Goal: Task Accomplishment & Management: Use online tool/utility

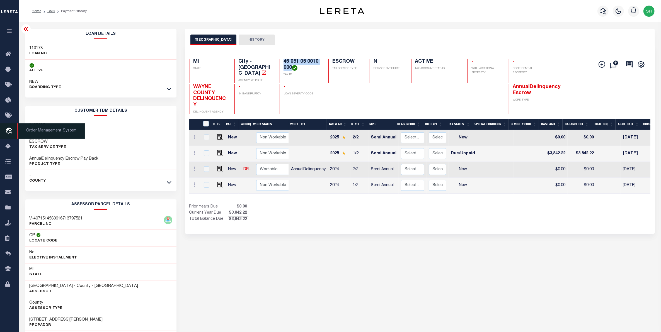
click at [10, 132] on icon "travel_explore" at bounding box center [9, 131] width 9 height 7
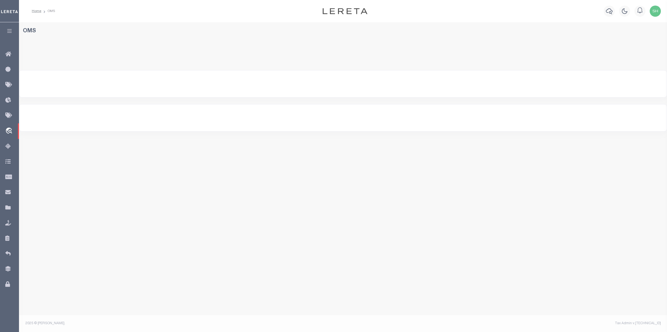
select select "200"
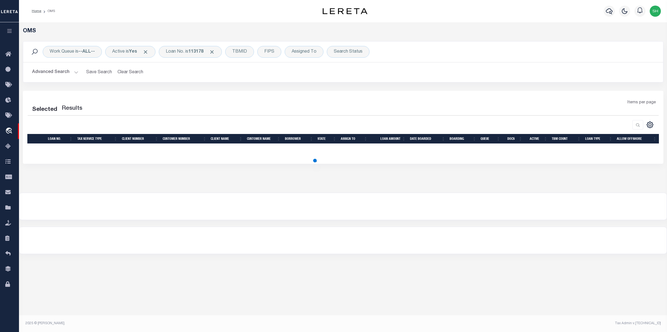
select select "200"
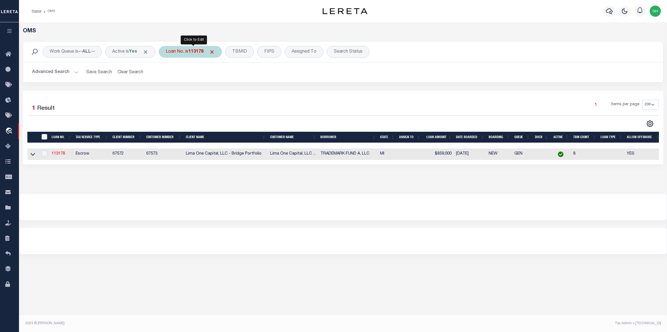
click at [179, 53] on div "Loan No. is 113178" at bounding box center [190, 52] width 63 height 12
type input "1500040919"
click at [237, 91] on input "Apply" at bounding box center [239, 91] width 16 height 9
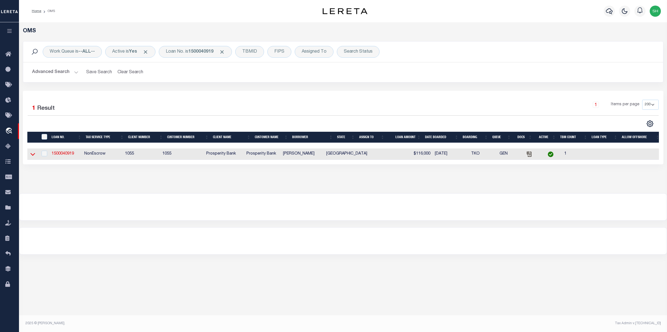
click at [33, 155] on icon at bounding box center [32, 154] width 5 height 6
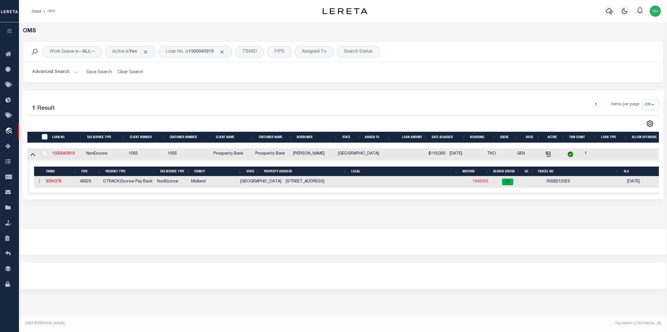
click at [472, 183] on link "1948363" at bounding box center [480, 182] width 16 height 4
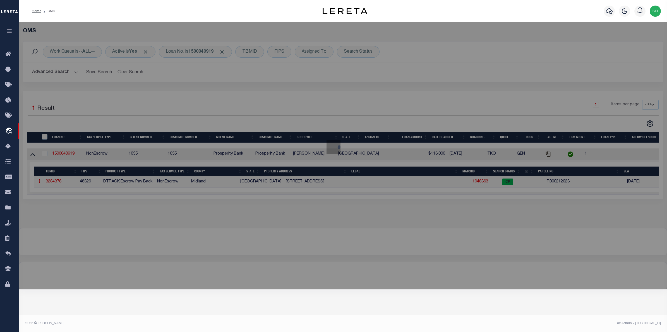
checkbox input "false"
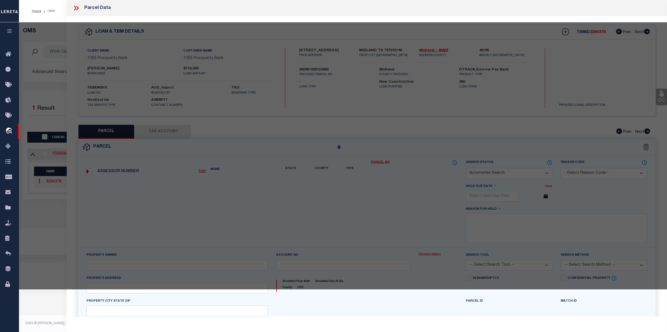
select select "CP"
type input "WALKER SHANE"
type input "R000212023"
type input "5911 FRIO DR"
checkbox input "false"
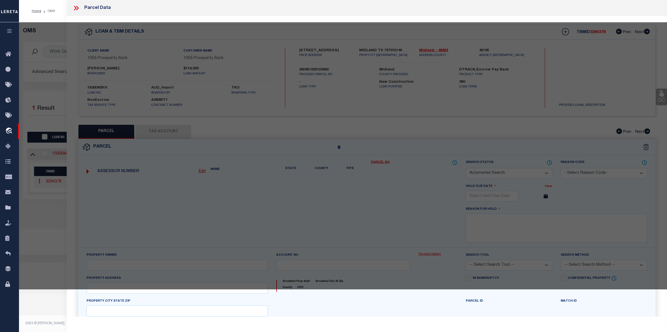
type input "MIDLAND TX 79707"
type textarea "Acres: 0.158, BLK: 012, LOT: 006,ADDN: HERITAGE OAKS SEC 4"
type textarea "Tax ID Special Project"
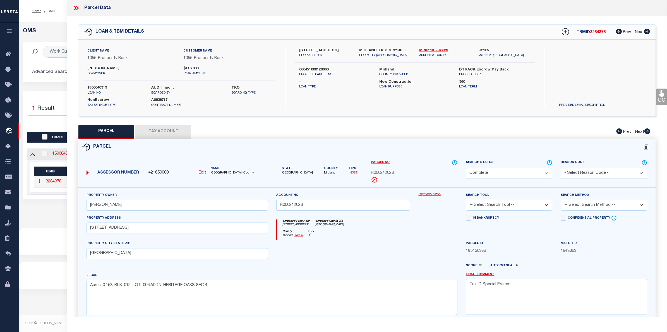
click at [431, 194] on link "Payment History" at bounding box center [437, 194] width 39 height 5
click at [314, 204] on input "R000212023" at bounding box center [343, 205] width 134 height 11
click at [62, 212] on div "OMS Work Queue is --ALL-- Active is Yes Loan No. is 1500040919 TBMID FIPS Assig…" at bounding box center [343, 120] width 644 height 184
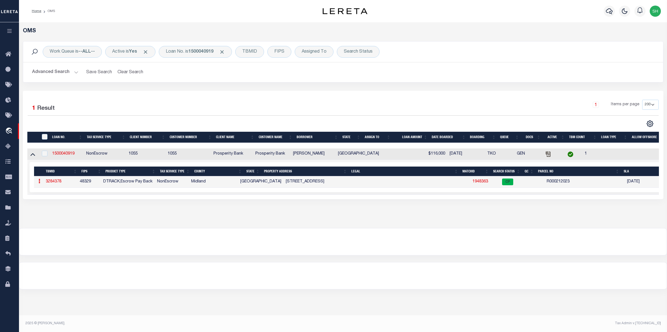
click at [472, 184] on link "1948363" at bounding box center [480, 182] width 16 height 4
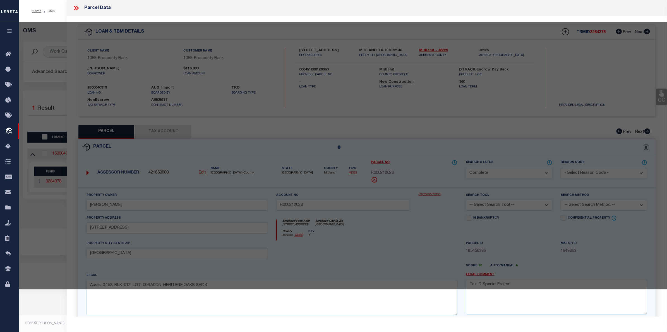
select select "AS"
checkbox input "false"
select select "CP"
type input "WALKER SHANE"
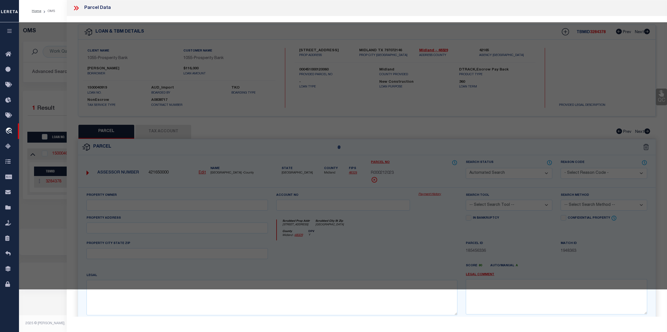
type input "R000212023"
type input "5911 FRIO DR"
checkbox input "false"
type input "MIDLAND TX 79707"
type textarea "Acres: 0.158, BLK: 012, LOT: 006,ADDN: HERITAGE OAKS SEC 4"
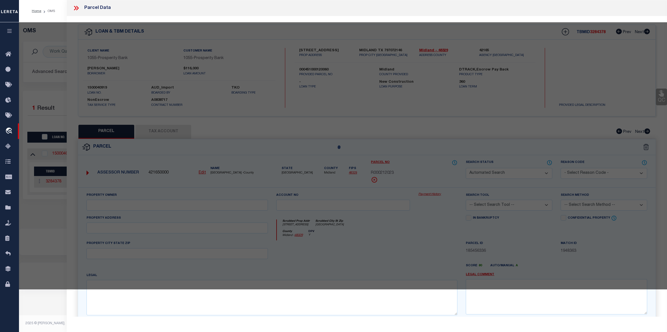
type textarea "Tax ID Special Project"
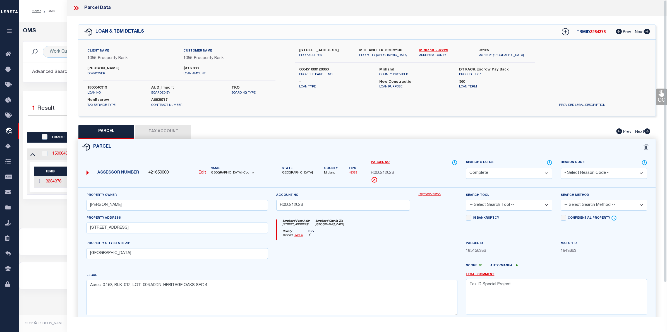
click at [48, 212] on div "OMS Work Queue is --ALL-- Active is Yes Loan No. is 1500040919 TBMID FIPS Assig…" at bounding box center [343, 120] width 644 height 184
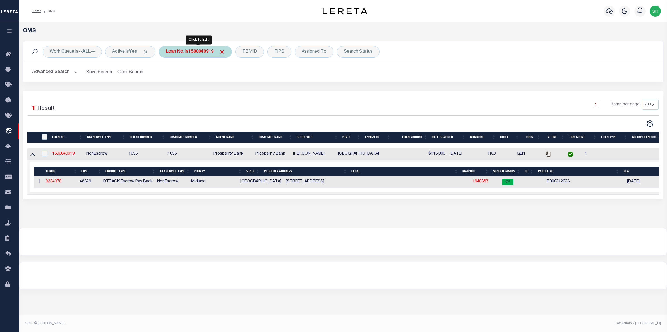
click at [190, 52] on div "Loan No. is 1500040919" at bounding box center [195, 52] width 73 height 12
type input "111271"
click at [237, 92] on input "Apply" at bounding box center [239, 91] width 16 height 9
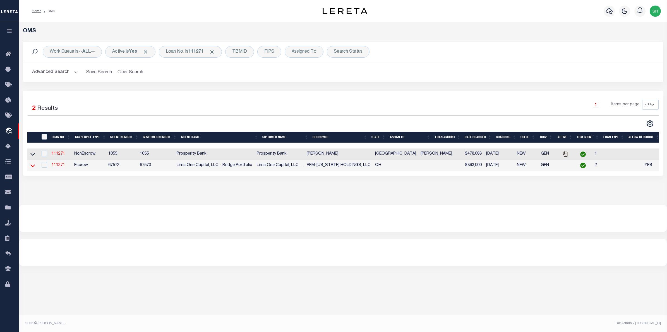
click at [33, 167] on icon at bounding box center [32, 166] width 5 height 6
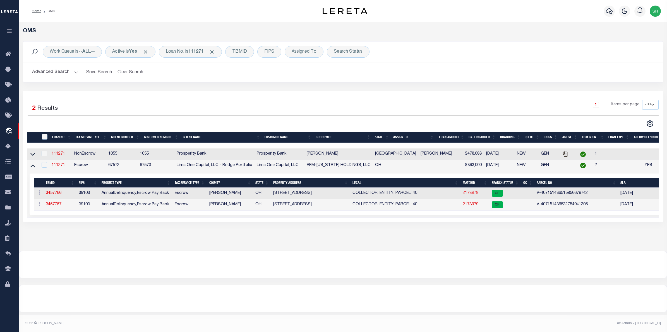
click at [465, 194] on link "2178978" at bounding box center [470, 193] width 16 height 4
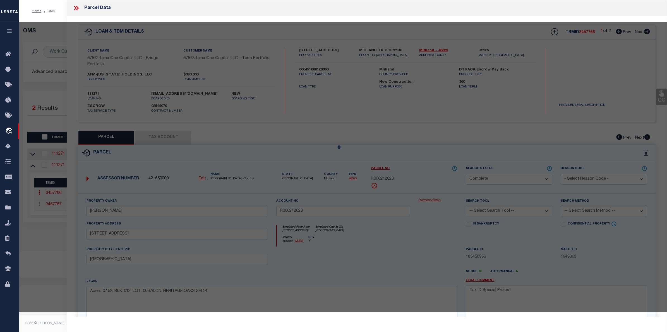
select select "AS"
checkbox input "false"
select select "CP"
select select "AGW"
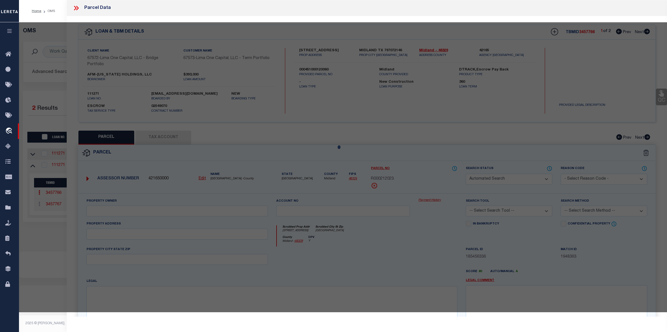
select select
type input "147 THIRD STREET"
checkbox input "false"
type input "WADSWORTH OH 44281"
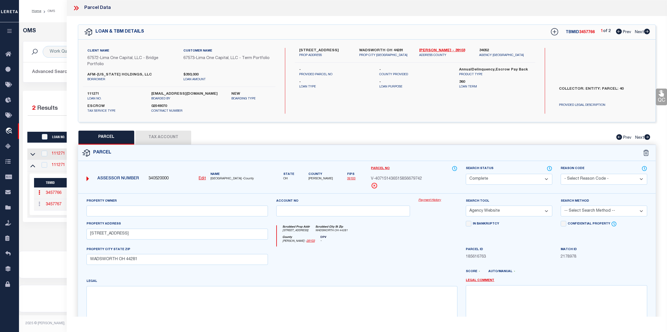
click at [432, 202] on link "Payment History" at bounding box center [437, 200] width 39 height 5
click at [48, 98] on div "Selected 2 Results 1 Items per page 10 25 50 100 200" at bounding box center [343, 156] width 640 height 131
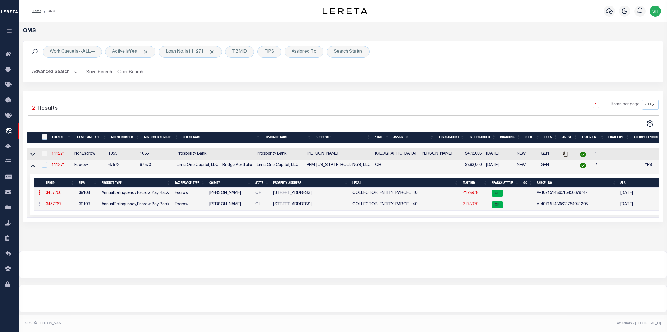
click at [462, 206] on link "2178979" at bounding box center [470, 205] width 16 height 4
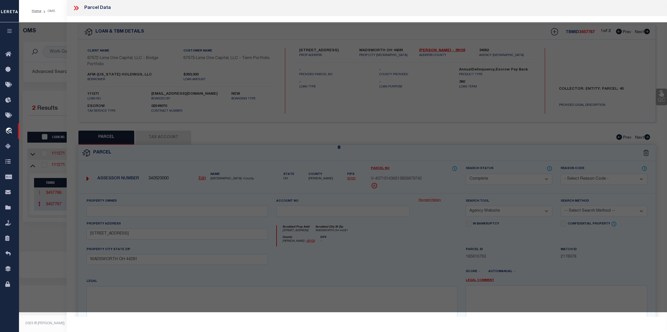
select select "AS"
select select
checkbox input "false"
select select "CP"
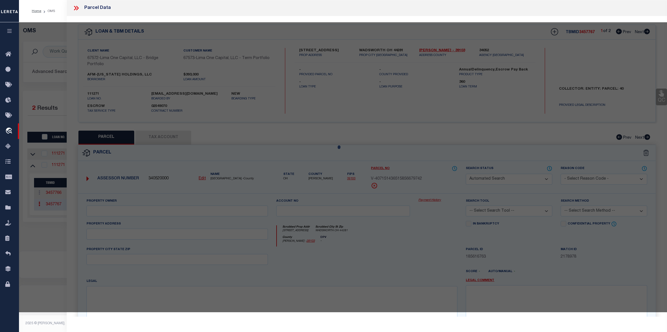
select select "AGW"
select select
type input "155 THIRD STREET"
checkbox input "false"
type input "WADSWORTH OH 44281"
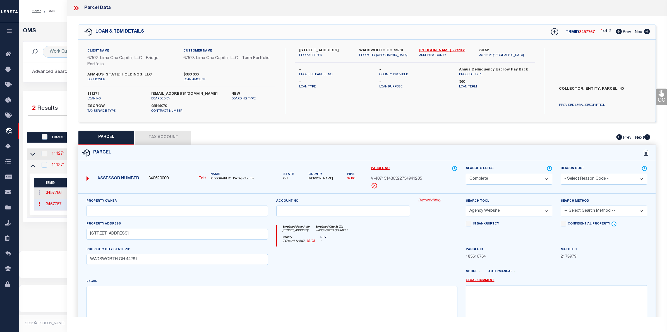
click at [431, 201] on link "Payment History" at bounding box center [437, 200] width 39 height 5
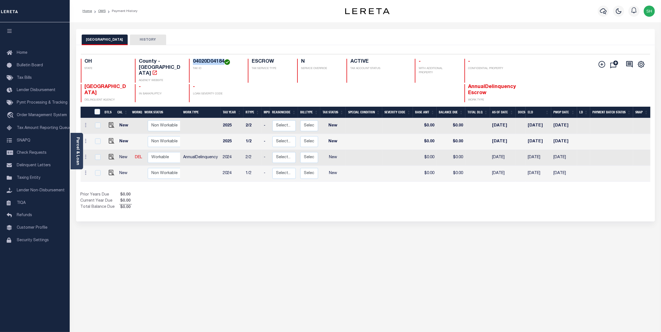
drag, startPoint x: 224, startPoint y: 62, endPoint x: 193, endPoint y: 61, distance: 31.0
click at [193, 61] on h4 "04020D04184" at bounding box center [217, 62] width 48 height 6
copy h4 "04020D04184"
drag, startPoint x: 224, startPoint y: 62, endPoint x: 193, endPoint y: 64, distance: 31.0
click at [193, 64] on h4 "04020D04183" at bounding box center [217, 62] width 48 height 6
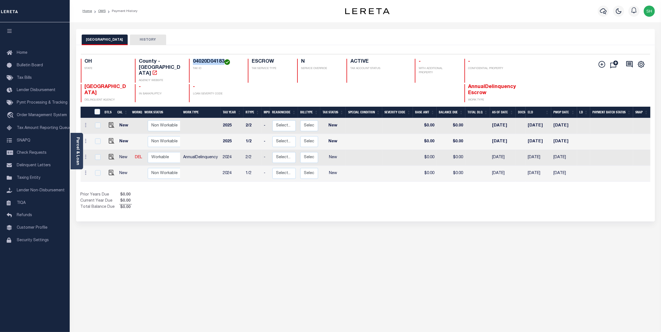
copy h4 "04020D04183"
click at [33, 116] on span "Order Management System" at bounding box center [42, 116] width 50 height 4
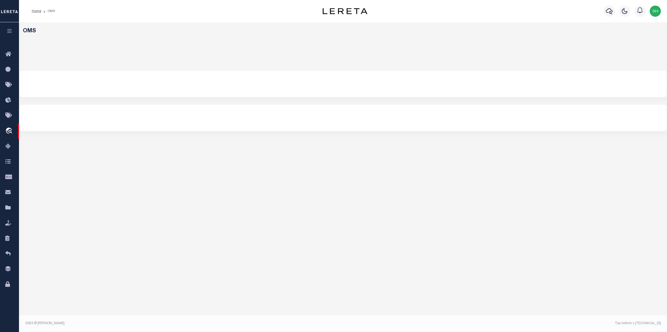
select select "200"
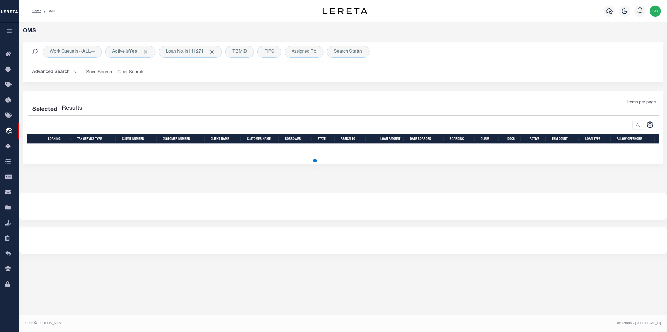
select select "200"
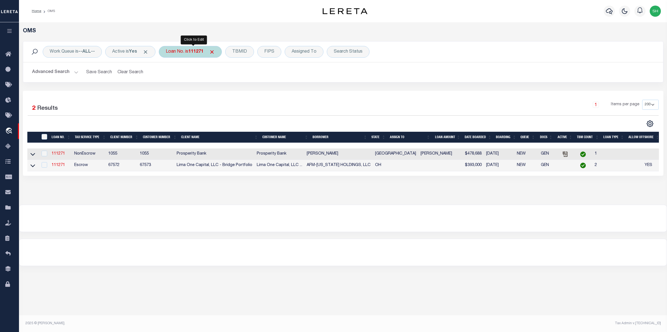
click at [199, 57] on div "Loan No. is 111271" at bounding box center [190, 52] width 63 height 12
type input "202252871"
click at [239, 93] on input "Apply" at bounding box center [239, 91] width 16 height 9
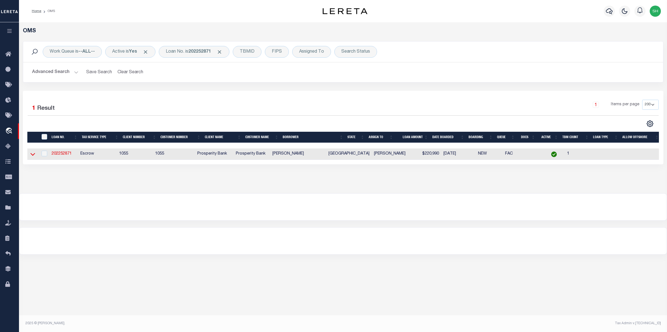
click at [33, 155] on icon at bounding box center [32, 154] width 5 height 6
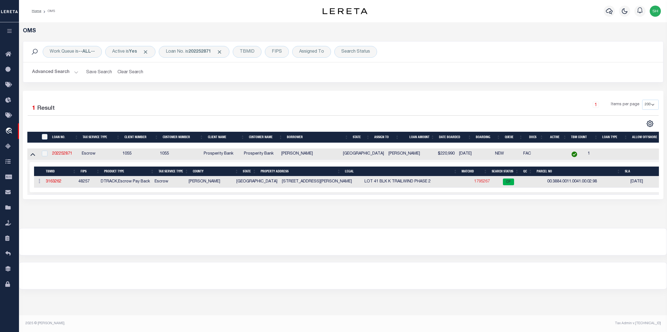
click at [474, 183] on link "1795267" at bounding box center [482, 182] width 16 height 4
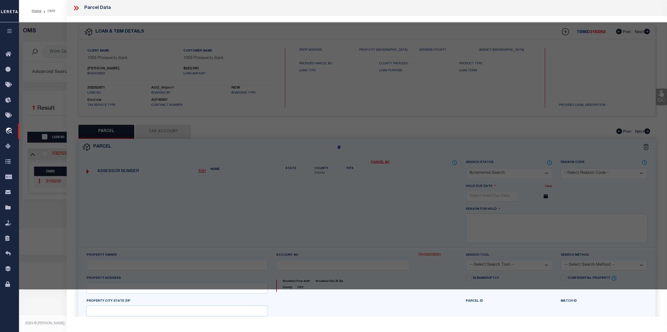
checkbox input "false"
select select "CP"
type input "D R HORTON TEXAS LTD"
select select
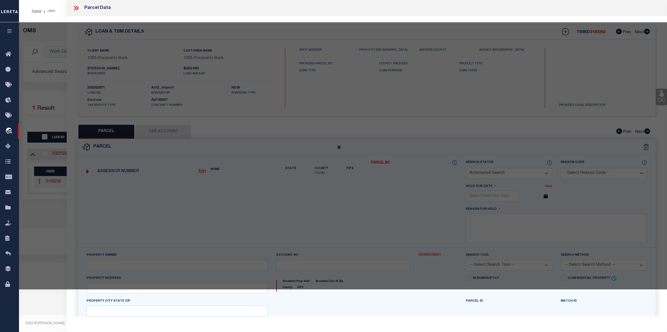
type input "3232 STANLEY ST"
checkbox input "false"
type input "MESQUITE, TX 75126"
type textarea "TRAILWIND PH 2, BLOCK K, LOT 41"
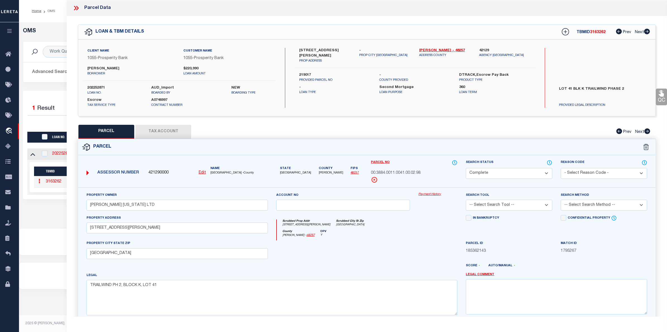
click at [434, 197] on link "Payment History" at bounding box center [437, 194] width 39 height 5
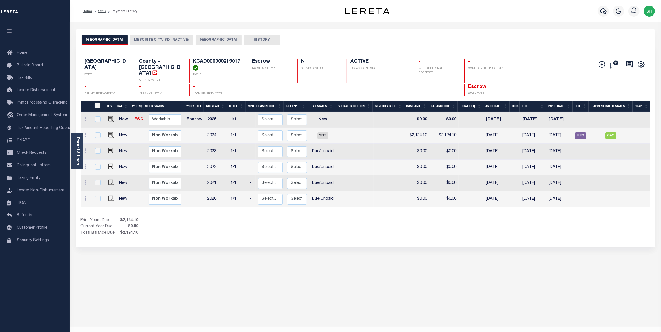
click at [196, 40] on button "[GEOGRAPHIC_DATA]" at bounding box center [219, 40] width 46 height 11
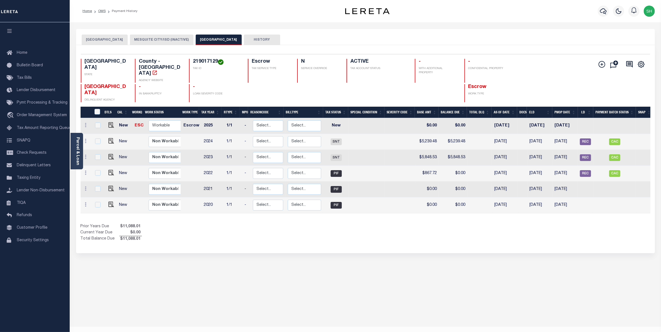
click at [109, 39] on button "[GEOGRAPHIC_DATA]" at bounding box center [105, 40] width 46 height 11
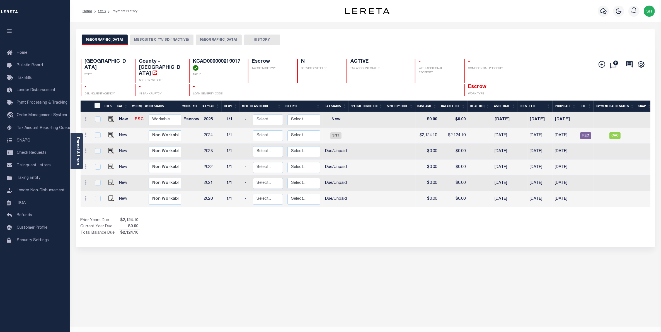
click at [90, 41] on button "[GEOGRAPHIC_DATA]" at bounding box center [105, 40] width 46 height 11
click at [212, 37] on button "[GEOGRAPHIC_DATA]" at bounding box center [219, 40] width 46 height 11
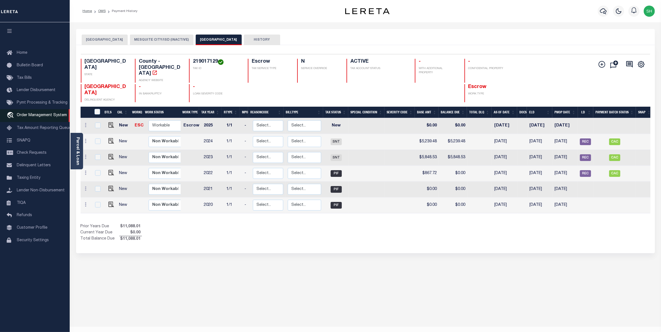
click at [29, 119] on link "travel_explore Order Management System" at bounding box center [35, 115] width 70 height 13
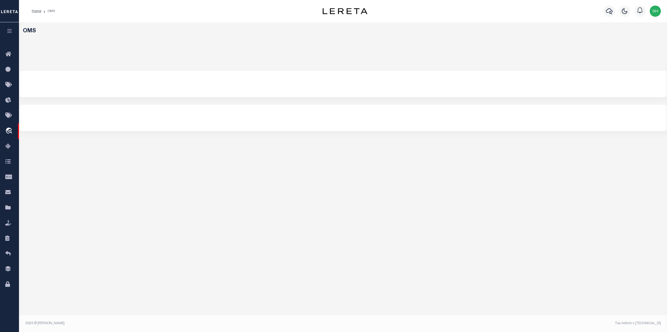
select select "200"
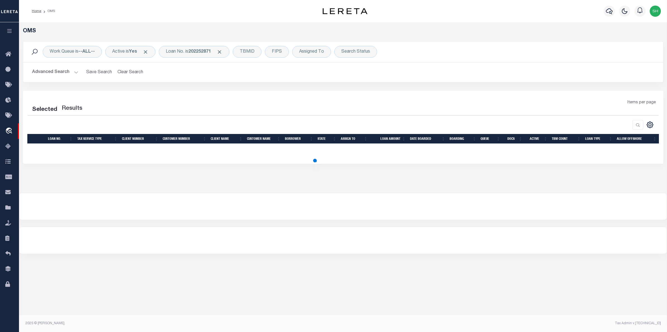
select select "200"
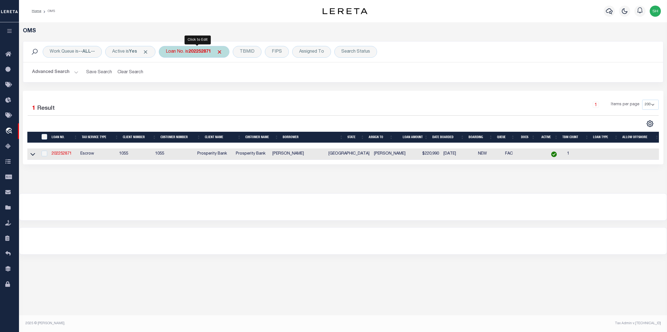
click at [186, 51] on div "Loan No. is 202252871" at bounding box center [194, 52] width 71 height 12
type input "10021617"
click at [243, 89] on input "Apply" at bounding box center [239, 91] width 16 height 9
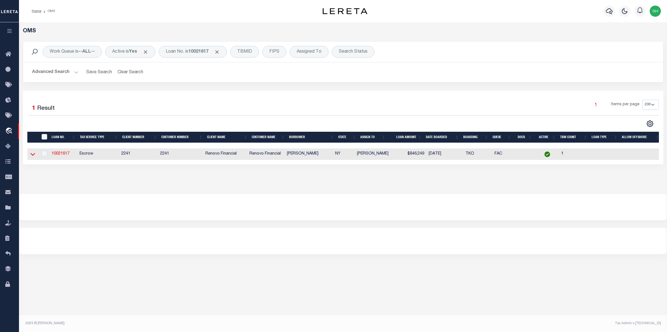
click at [34, 156] on icon at bounding box center [32, 154] width 5 height 3
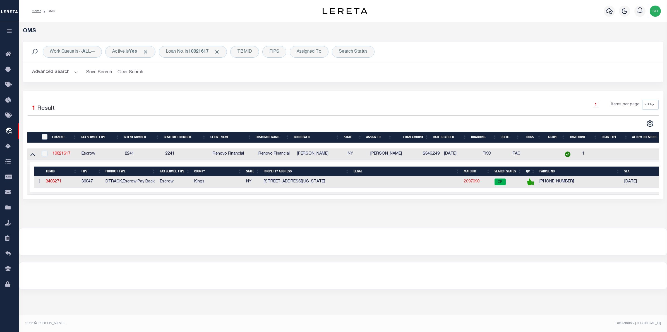
click at [465, 184] on link "2097090" at bounding box center [472, 182] width 16 height 4
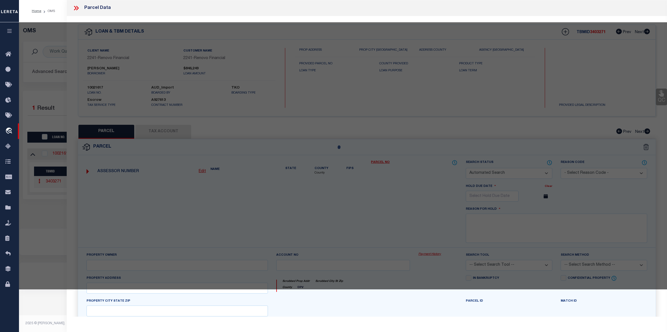
checkbox input "false"
select select "CP"
type input "HERSHKOP, ARON"
select select "AGW"
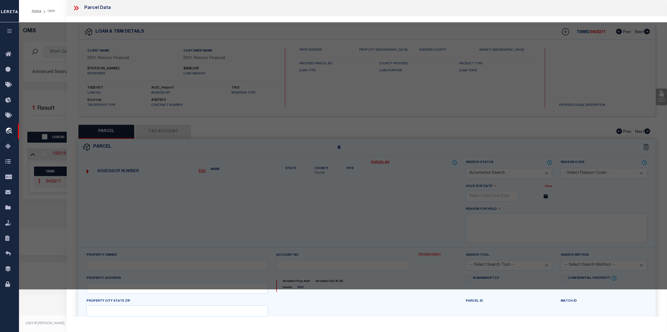
select select
type input "543 EAST NEW YORK AVENUE"
checkbox input "false"
type input "[GEOGRAPHIC_DATA]"
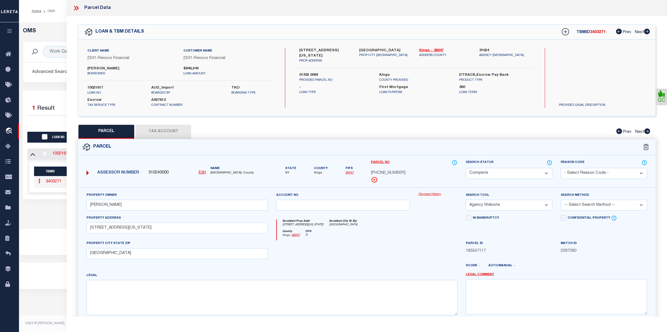
click at [425, 196] on link "Payment History" at bounding box center [437, 194] width 39 height 5
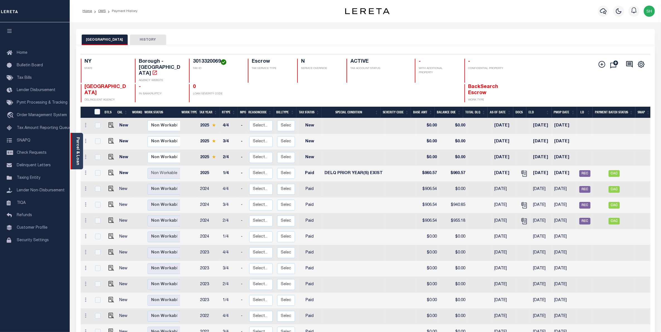
click at [78, 150] on link "Parcel & Loan" at bounding box center [78, 151] width 4 height 28
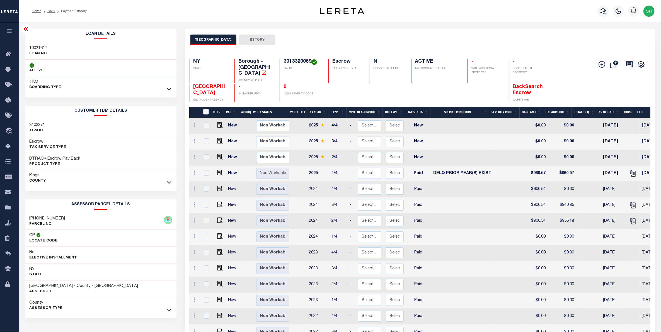
click at [168, 308] on link at bounding box center [169, 310] width 6 height 4
drag, startPoint x: 310, startPoint y: 62, endPoint x: 284, endPoint y: 59, distance: 26.6
click at [284, 59] on h4 "3013320069" at bounding box center [303, 62] width 38 height 6
copy h4 "3013320069"
